Goal: Navigation & Orientation: Find specific page/section

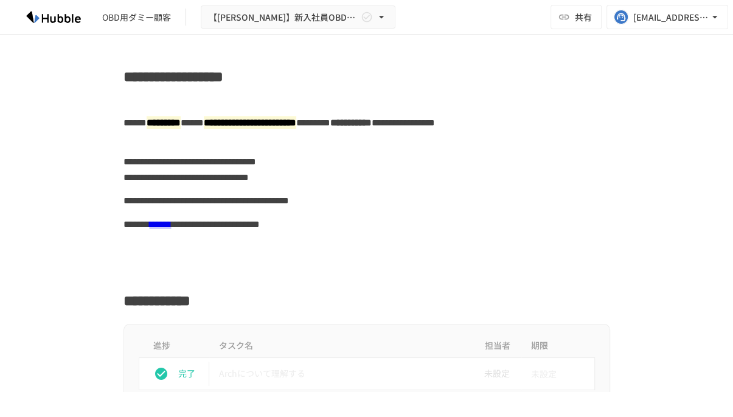
click at [56, 22] on img at bounding box center [54, 16] width 78 height 19
click at [711, 19] on icon "button" at bounding box center [715, 17] width 12 height 12
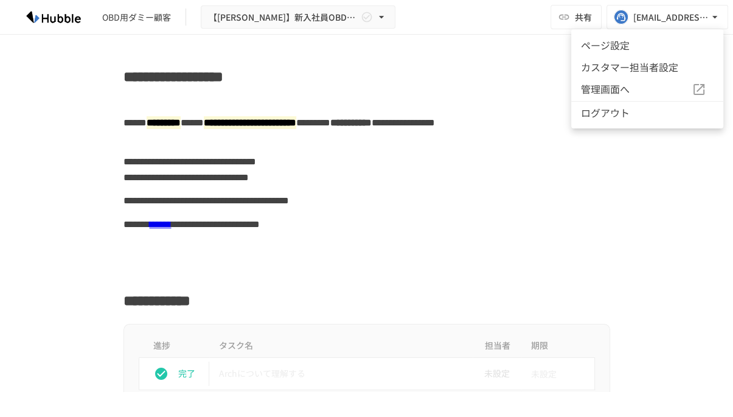
click at [638, 94] on span "管理画面へ" at bounding box center [636, 90] width 111 height 16
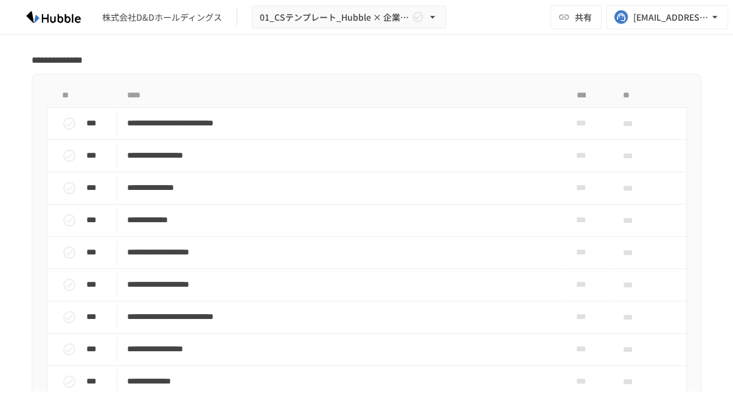
scroll to position [930, 0]
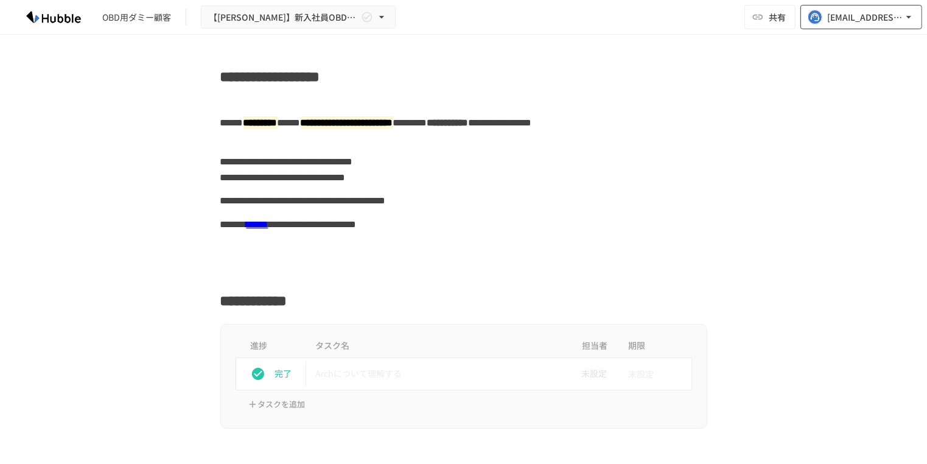
click at [732, 15] on icon "button" at bounding box center [908, 17] width 12 height 12
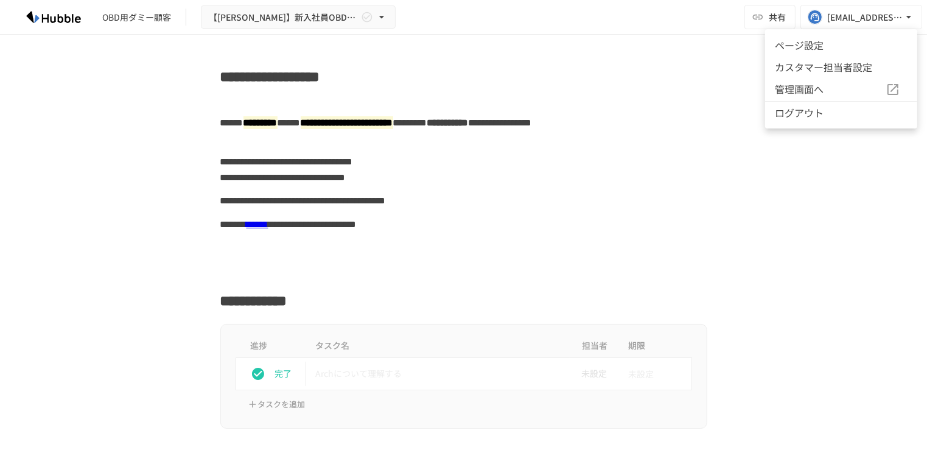
click at [732, 83] on span "管理画面へ" at bounding box center [829, 90] width 111 height 16
click at [439, 214] on div at bounding box center [463, 232] width 927 height 464
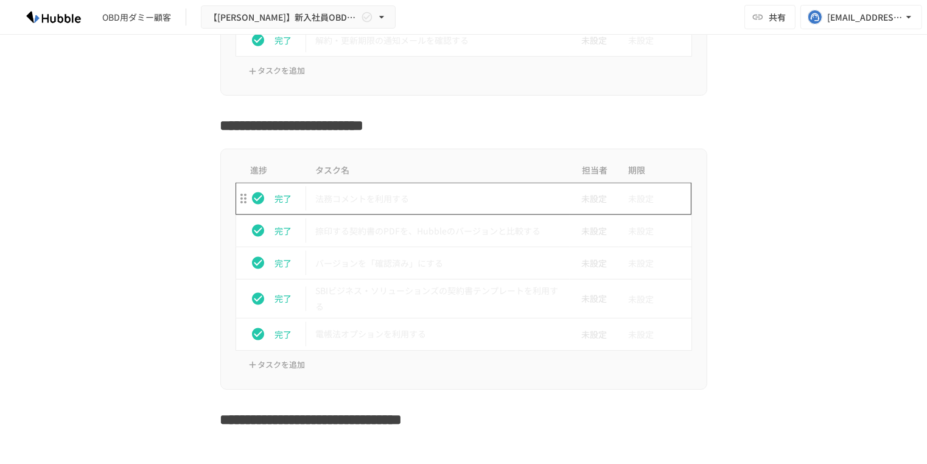
scroll to position [1259, 0]
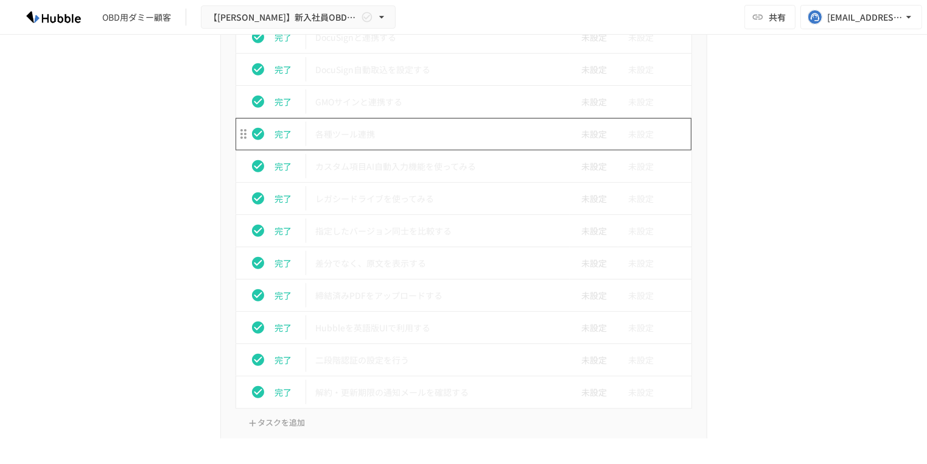
click at [521, 133] on p "各種ツール連携" at bounding box center [438, 134] width 245 height 15
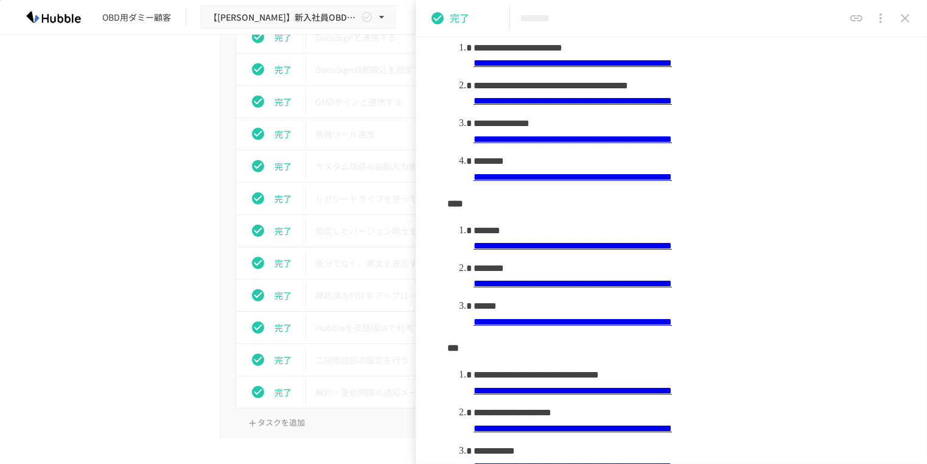
scroll to position [338, 0]
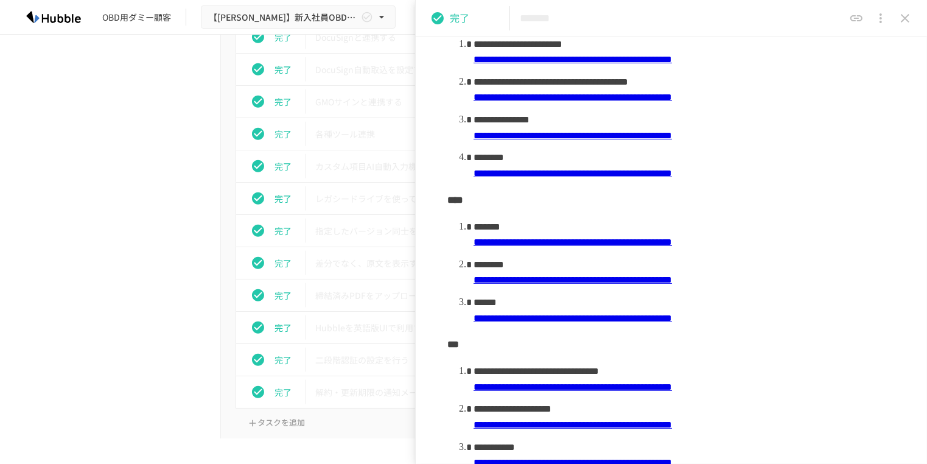
click at [732, 22] on icon "close drawer" at bounding box center [904, 18] width 15 height 15
